Goal: Complete application form

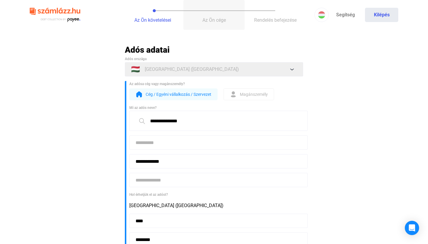
click at [219, 21] on span "Az Ön cége" at bounding box center [214, 20] width 23 height 6
click at [288, 19] on span "Rendelés befejezése" at bounding box center [275, 20] width 43 height 6
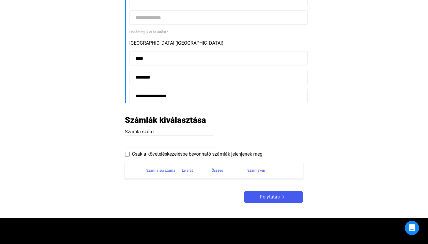
scroll to position [170, 0]
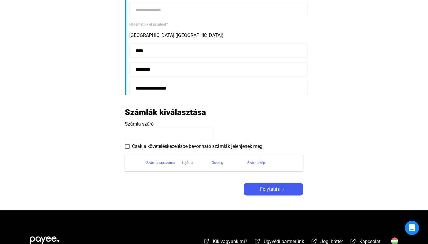
click at [188, 130] on input at bounding box center [169, 134] width 89 height 12
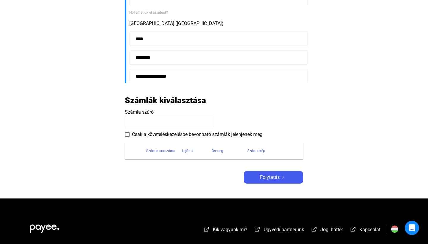
scroll to position [184, 0]
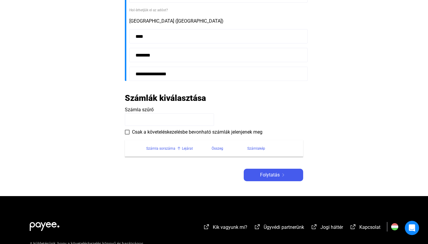
click at [160, 148] on div "Számla sorszáma" at bounding box center [160, 148] width 29 height 7
click at [159, 122] on input at bounding box center [169, 119] width 89 height 12
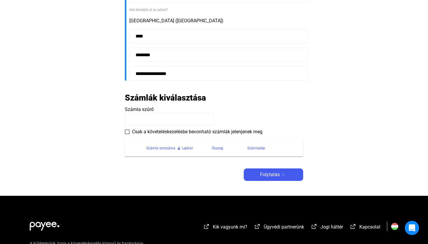
scroll to position [185, 0]
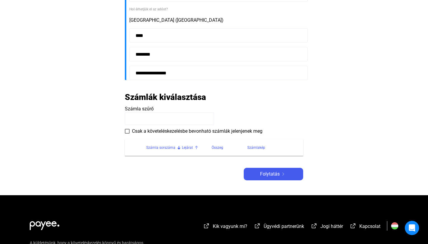
paste input "**********"
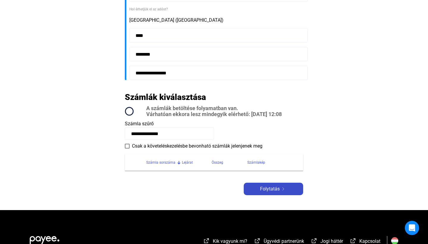
type input "**********"
click at [274, 188] on span "Folytatás" at bounding box center [270, 188] width 20 height 7
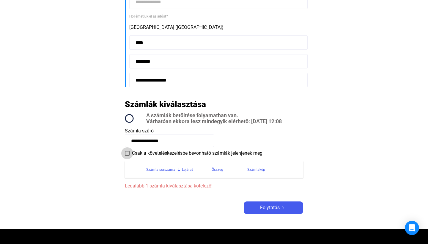
click at [128, 153] on span at bounding box center [127, 153] width 5 height 5
click at [132, 142] on input "**********" at bounding box center [169, 140] width 89 height 12
click at [129, 153] on span at bounding box center [127, 153] width 5 height 5
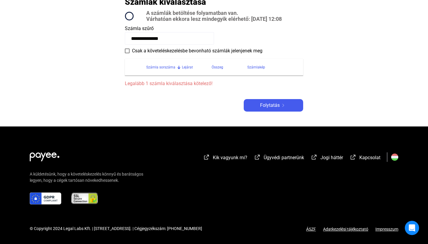
scroll to position [288, 0]
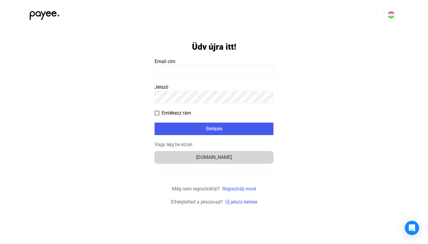
click at [219, 157] on div "Számlázz.hu" at bounding box center [214, 157] width 115 height 7
